Goal: Information Seeking & Learning: Check status

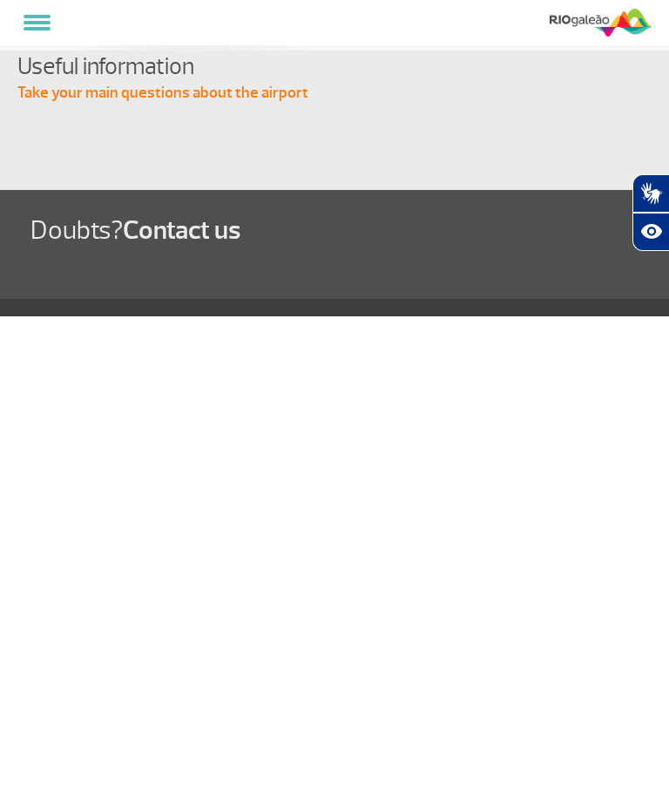
select select
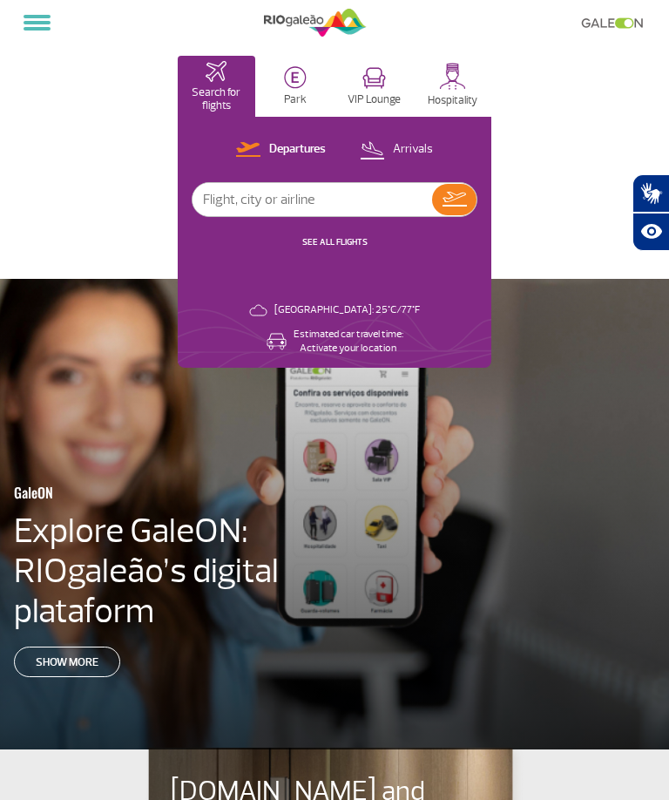
click at [294, 147] on p "Departures" at bounding box center [297, 149] width 57 height 17
click at [340, 194] on input "text" at bounding box center [312, 199] width 240 height 33
type input "Ba248"
click at [445, 200] on img at bounding box center [454, 199] width 24 height 15
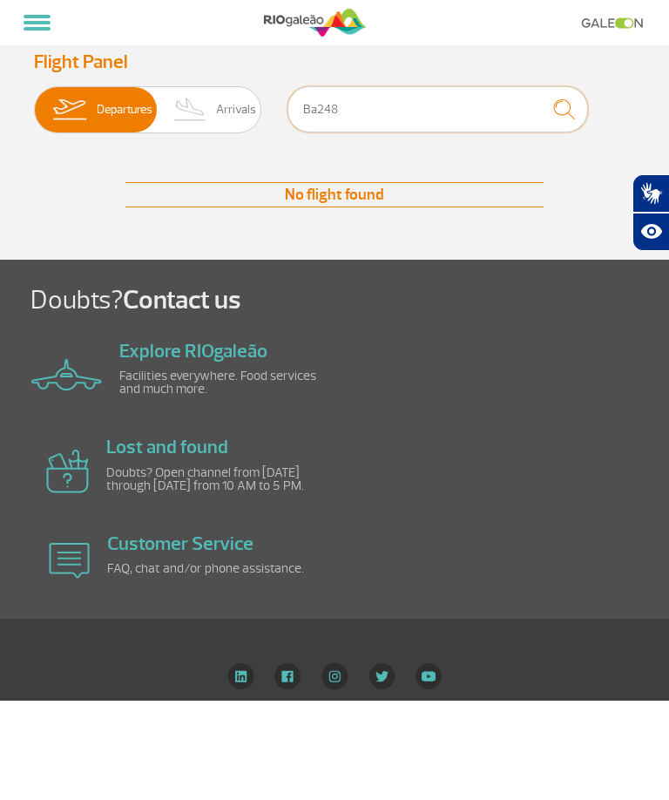
click at [369, 106] on input "Ba248" at bounding box center [437, 109] width 300 height 46
type input "B"
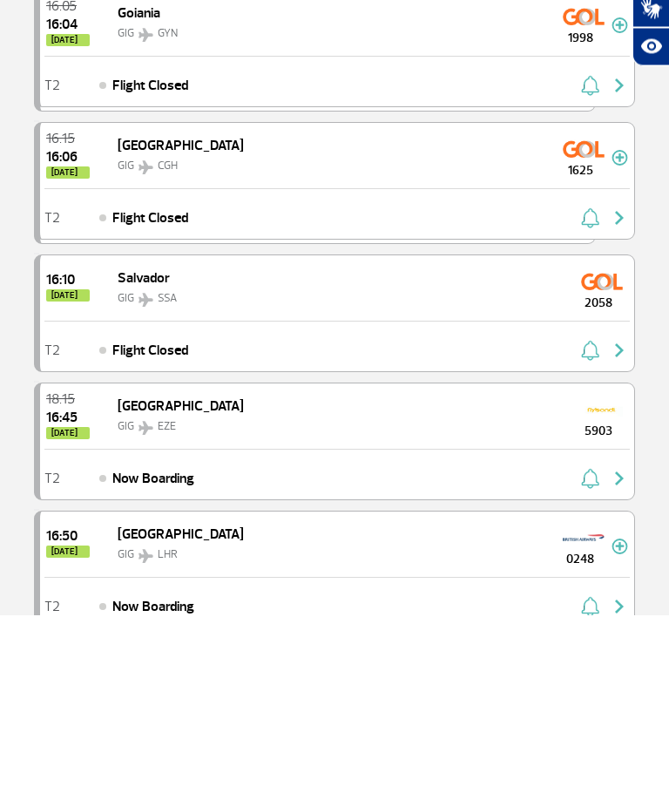
scroll to position [368, 0]
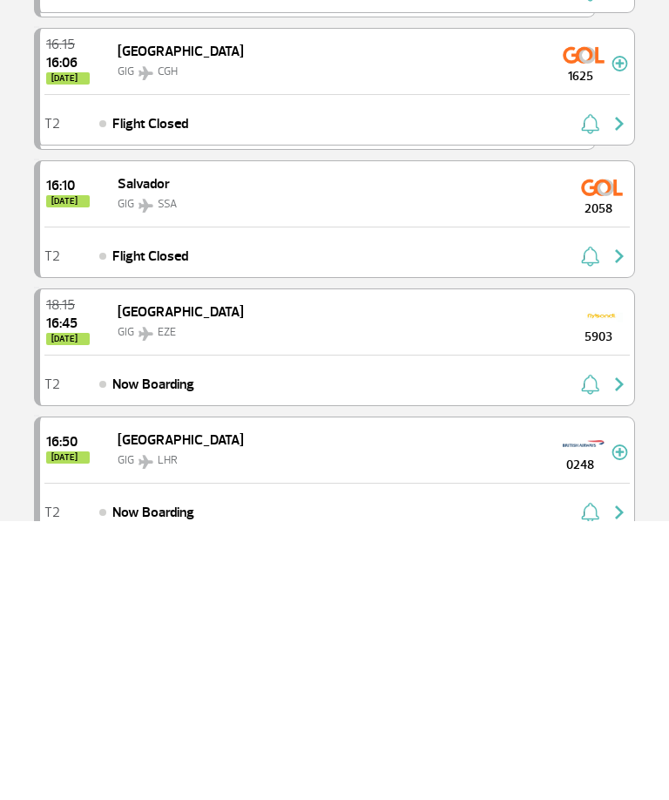
click at [138, 710] on span "[GEOGRAPHIC_DATA]" at bounding box center [181, 718] width 126 height 17
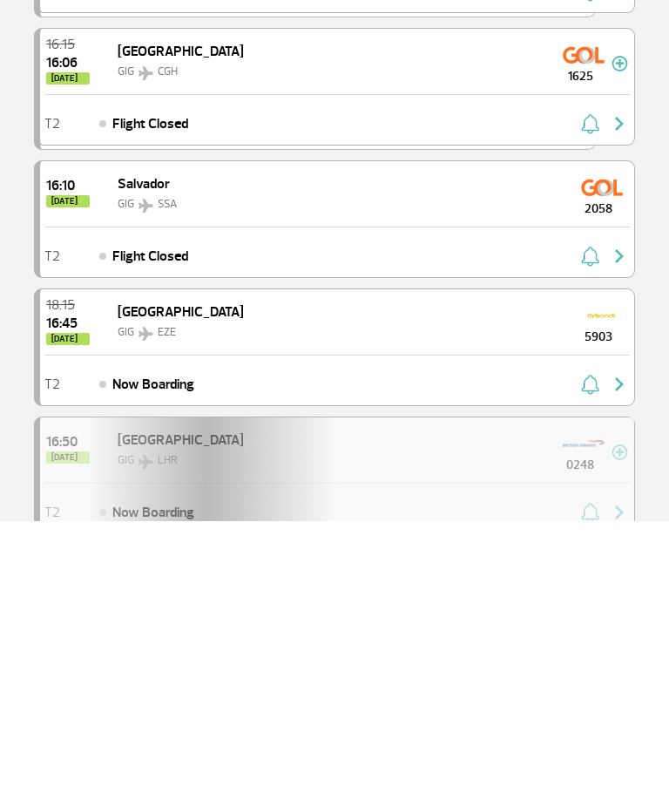
scroll to position [646, 0]
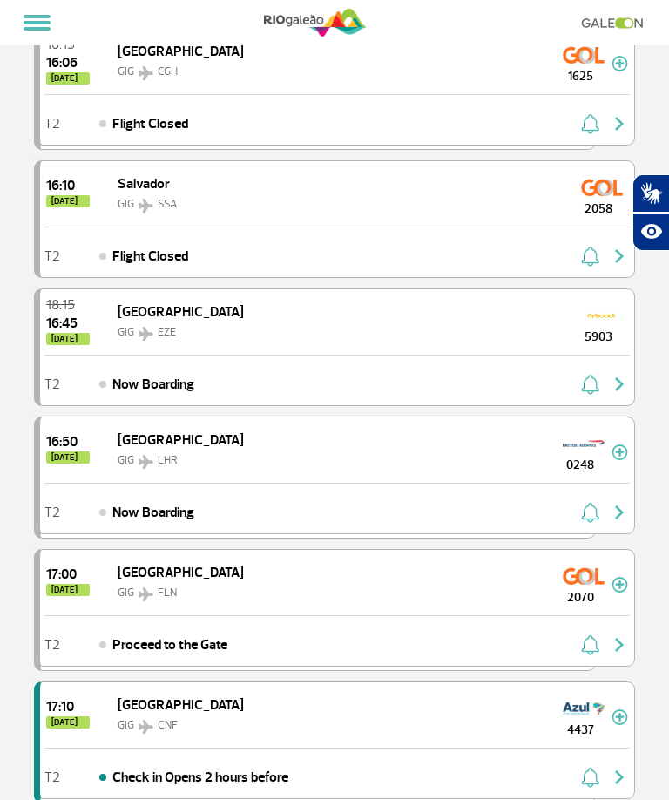
click at [615, 512] on img "button" at bounding box center [619, 512] width 21 height 21
click at [141, 440] on span "[GEOGRAPHIC_DATA]" at bounding box center [181, 439] width 126 height 17
click at [152, 511] on span "Now Boarding" at bounding box center [153, 512] width 82 height 21
click at [157, 449] on div "GIG LHR" at bounding box center [181, 459] width 126 height 21
click at [136, 446] on span "[GEOGRAPHIC_DATA]" at bounding box center [181, 439] width 126 height 17
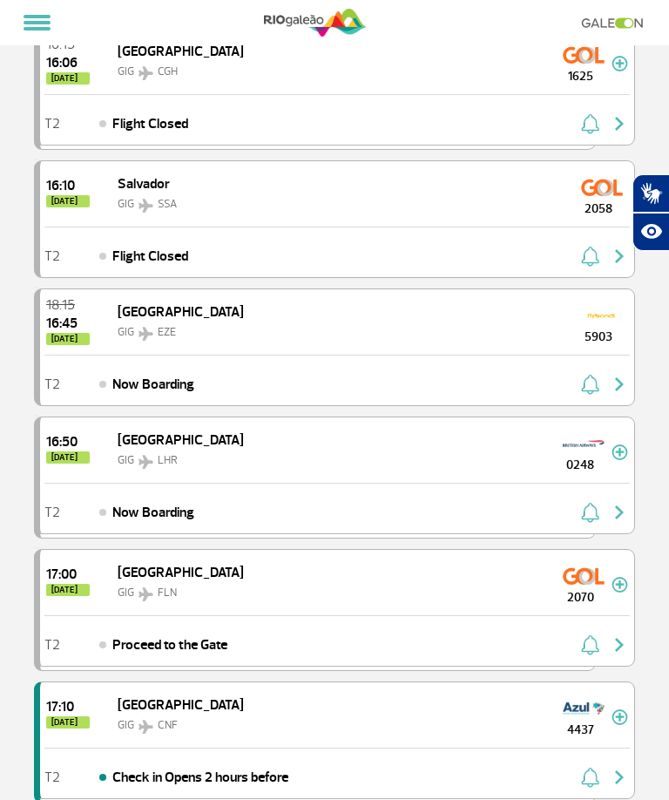
click at [70, 453] on span "[DATE]" at bounding box center [68, 457] width 44 height 12
click at [143, 456] on img at bounding box center [146, 462] width 24 height 14
click at [618, 444] on img at bounding box center [619, 452] width 17 height 16
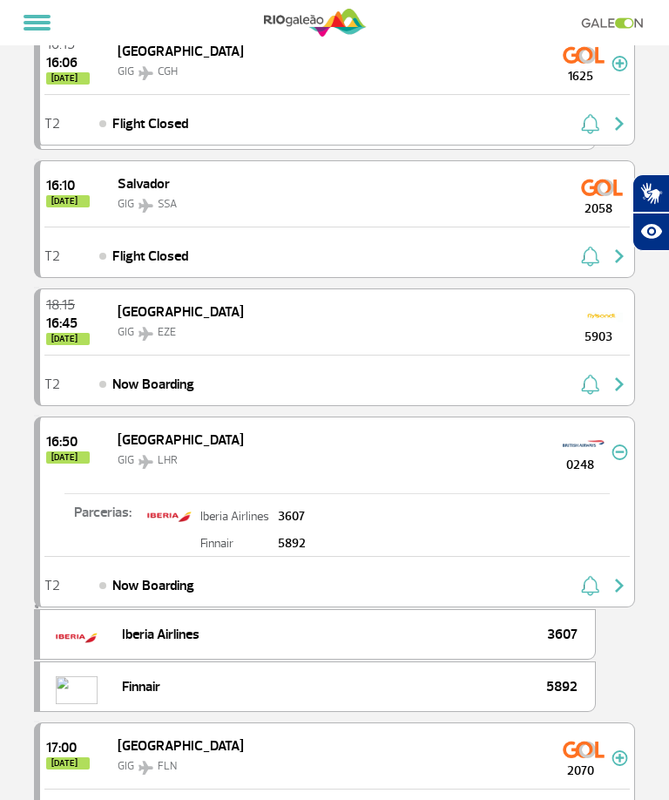
click at [624, 579] on img "button" at bounding box center [619, 585] width 21 height 21
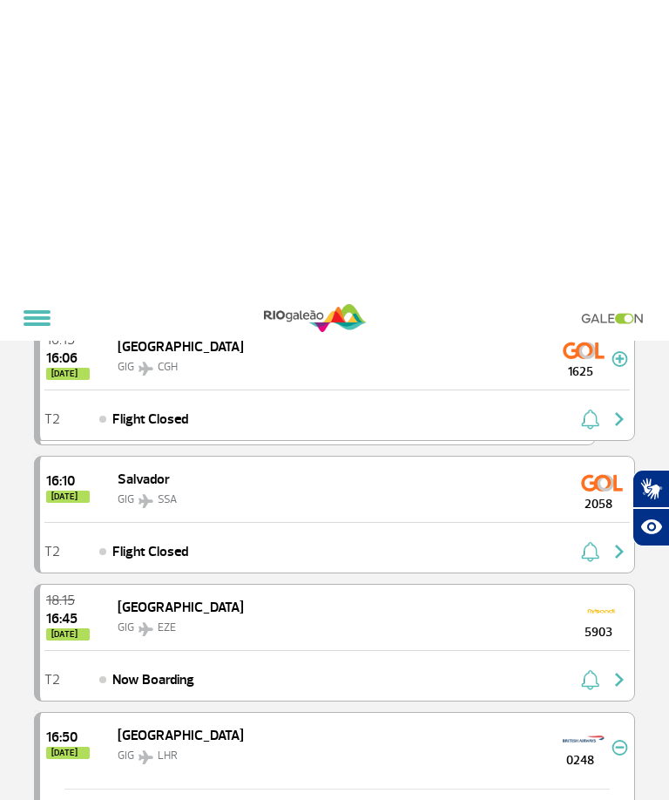
scroll to position [0, 0]
